Goal: Task Accomplishment & Management: Manage account settings

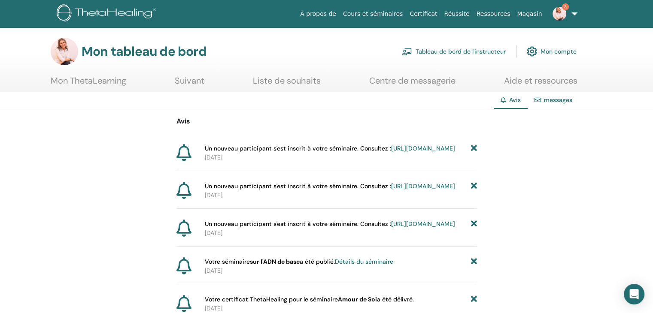
click at [483, 51] on font "Tableau de bord de l'instructeur" at bounding box center [461, 52] width 90 height 8
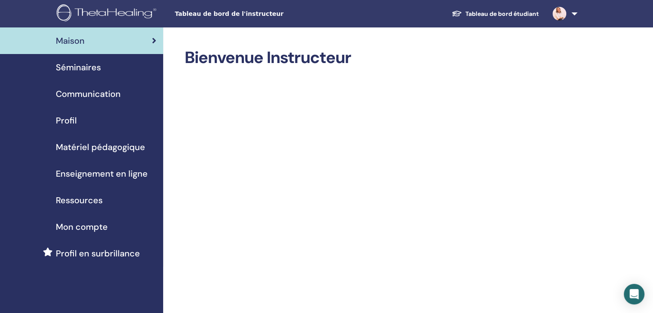
click at [89, 59] on link "Séminaires" at bounding box center [81, 67] width 163 height 27
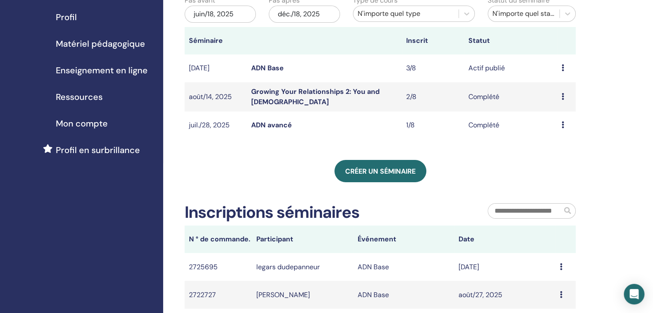
scroll to position [43, 0]
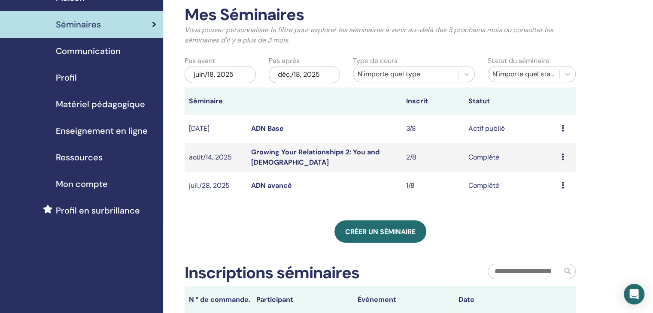
click at [266, 130] on link "ADN Base" at bounding box center [267, 128] width 33 height 9
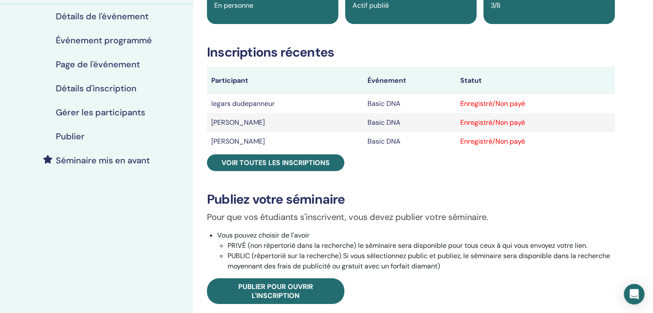
scroll to position [86, 0]
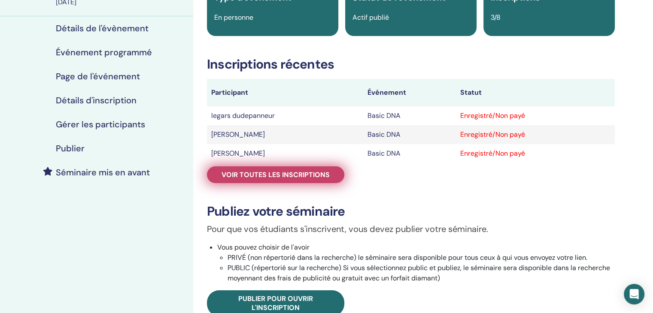
click at [277, 175] on span "Voir toutes les inscriptions" at bounding box center [276, 174] width 108 height 9
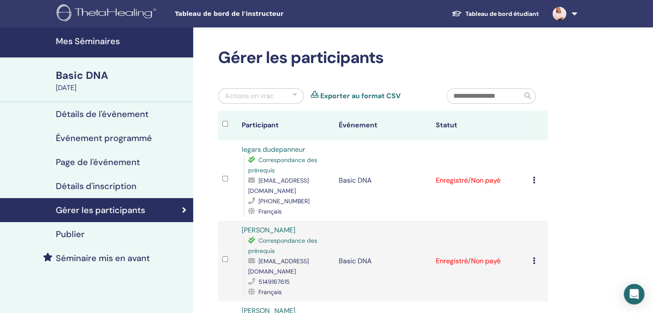
click at [533, 177] on icon at bounding box center [534, 180] width 3 height 7
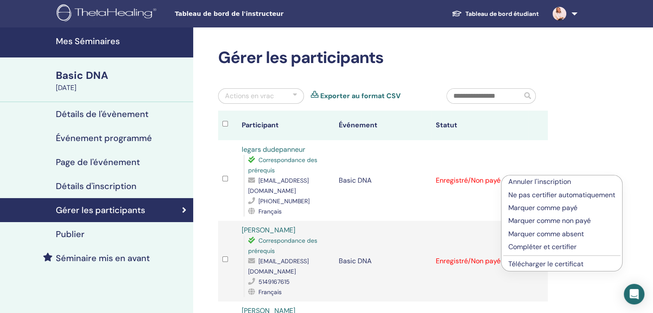
click at [594, 117] on div "Gérer les participants Actions en vrac Exporter au format CSV Participant Événe…" at bounding box center [410, 281] width 435 height 509
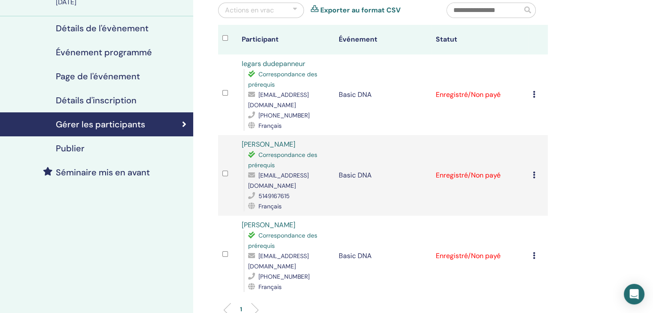
scroll to position [43, 0]
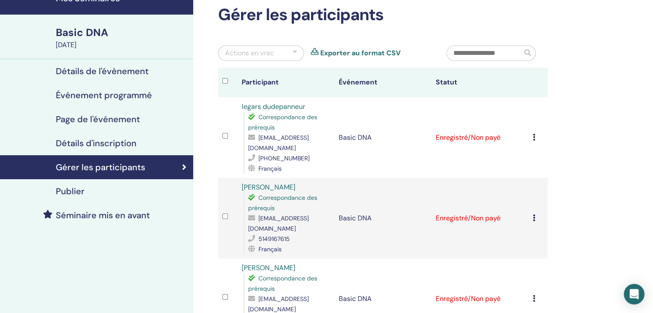
click at [533, 134] on icon at bounding box center [534, 137] width 3 height 7
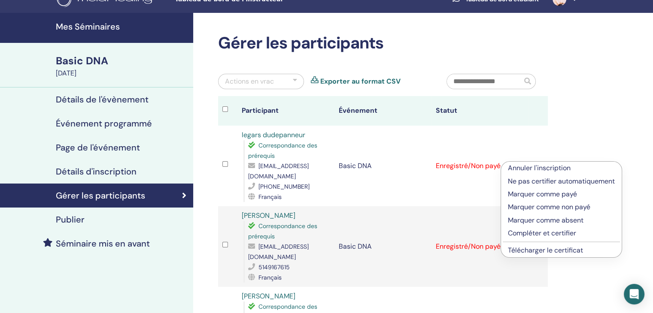
scroll to position [0, 0]
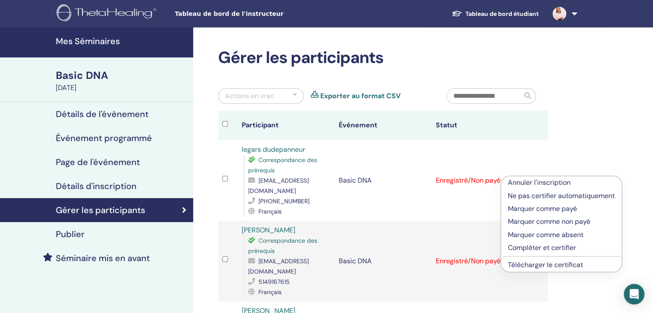
click at [93, 161] on h4 "Page de l'événement" at bounding box center [98, 162] width 84 height 10
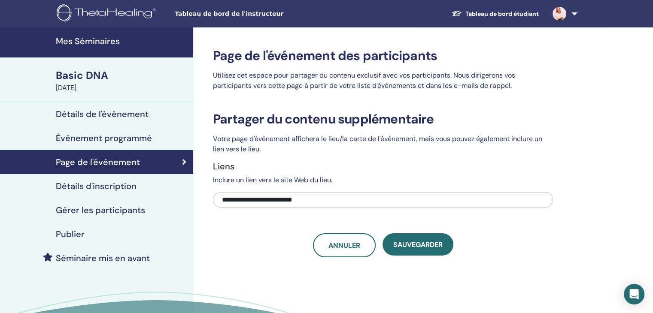
click at [77, 76] on div "Basic DNA" at bounding box center [122, 75] width 132 height 15
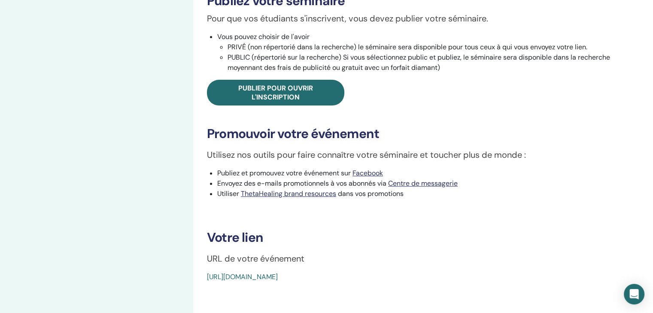
scroll to position [386, 0]
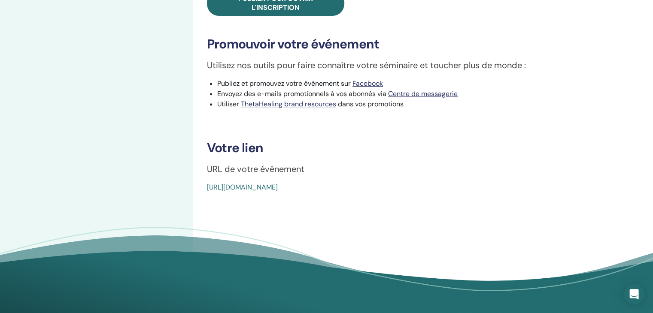
click at [273, 188] on link "[URL][DOMAIN_NAME]" at bounding box center [242, 187] width 71 height 9
